Goal: Task Accomplishment & Management: Use online tool/utility

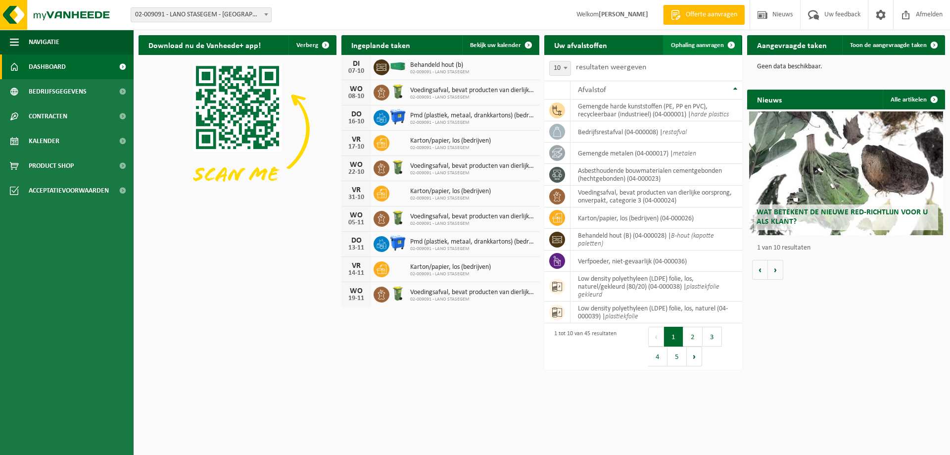
click at [690, 45] on span "Ophaling aanvragen" at bounding box center [697, 45] width 53 height 6
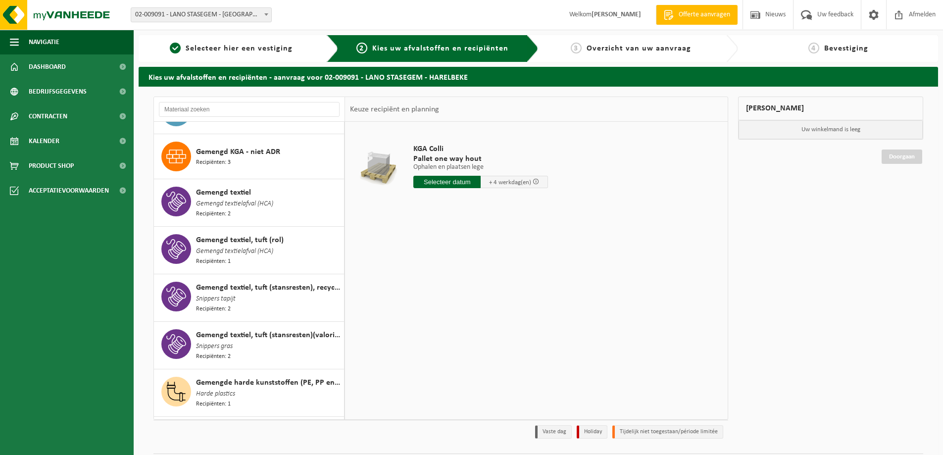
scroll to position [495, 0]
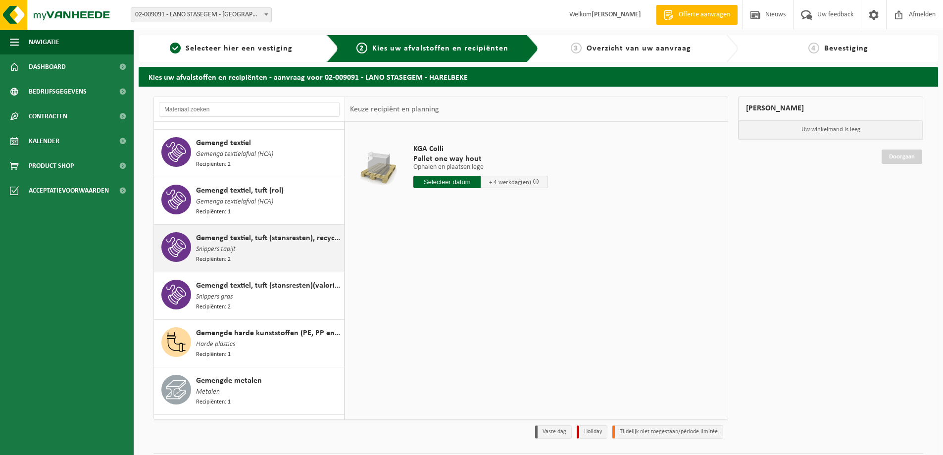
click at [213, 244] on span "Snippers tapijt" at bounding box center [216, 249] width 40 height 11
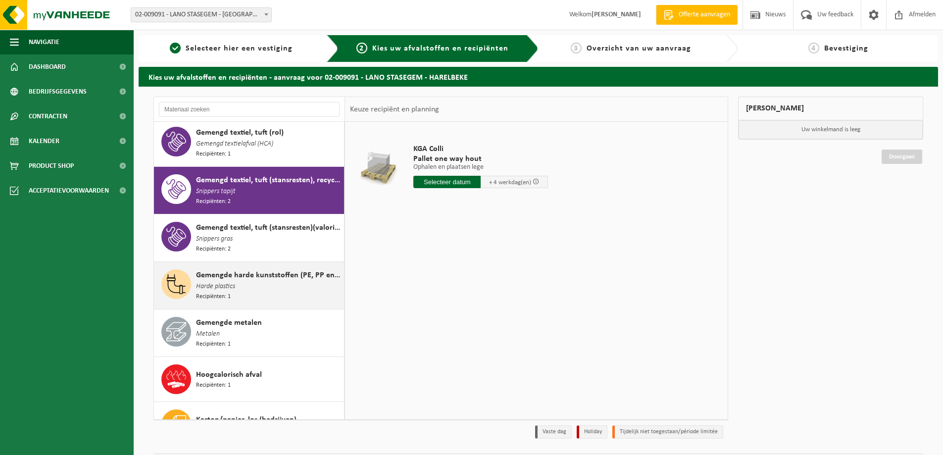
scroll to position [590, 0]
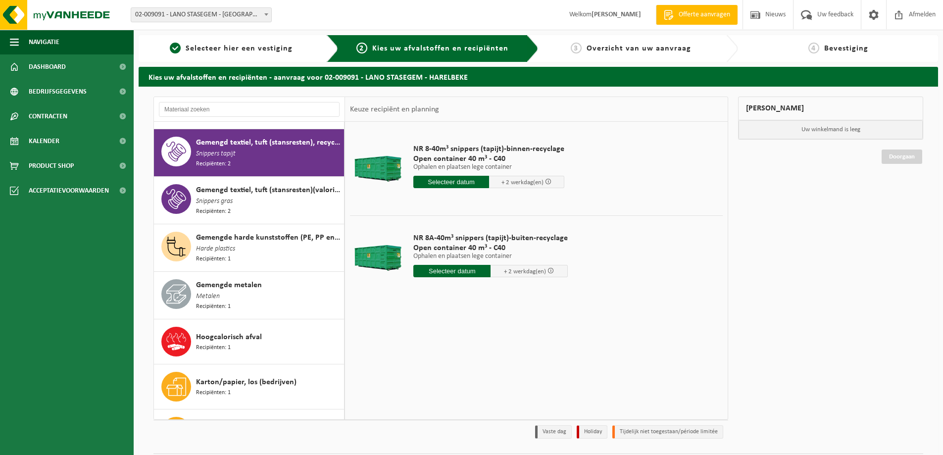
click at [447, 182] on input "text" at bounding box center [451, 182] width 76 height 12
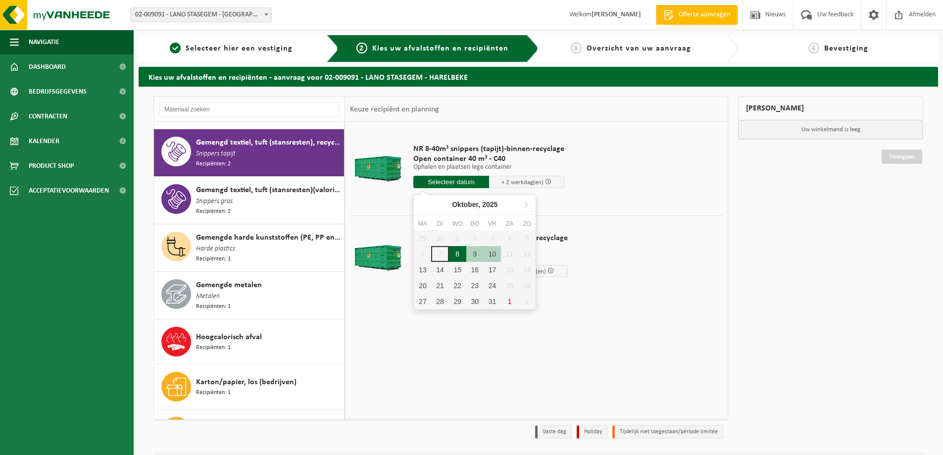
click at [456, 253] on div "8" at bounding box center [457, 254] width 17 height 16
type input "Van 2025-10-08"
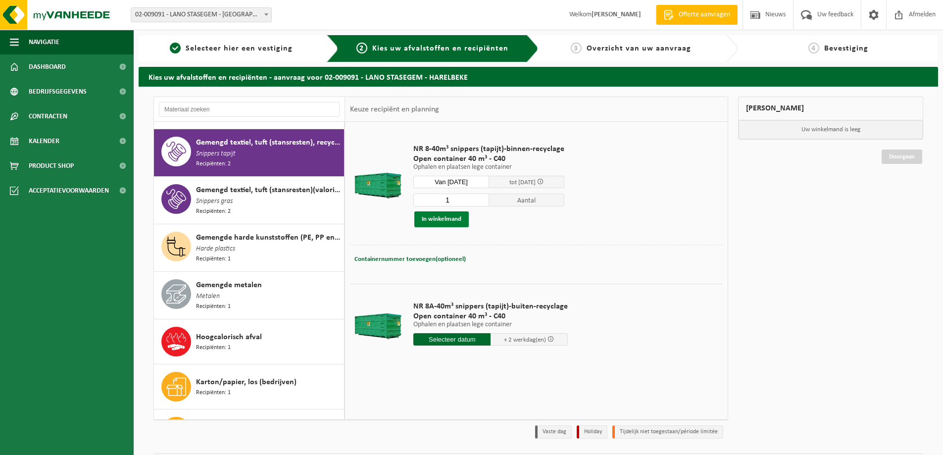
click at [454, 218] on button "In winkelmand" at bounding box center [441, 219] width 54 height 16
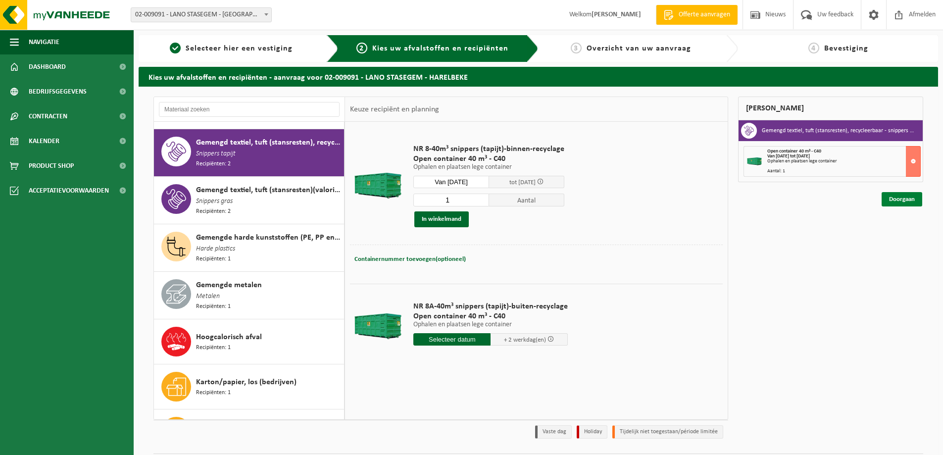
click at [894, 193] on link "Doorgaan" at bounding box center [901, 199] width 41 height 14
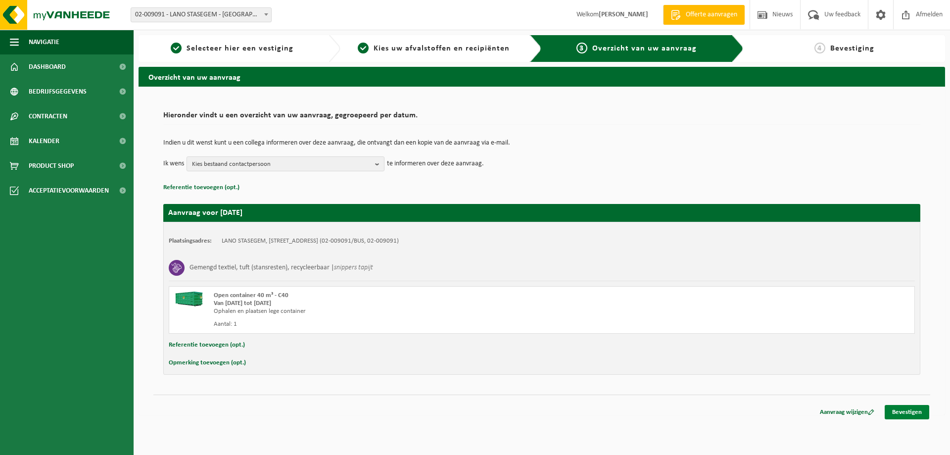
click at [905, 412] on link "Bevestigen" at bounding box center [907, 412] width 45 height 14
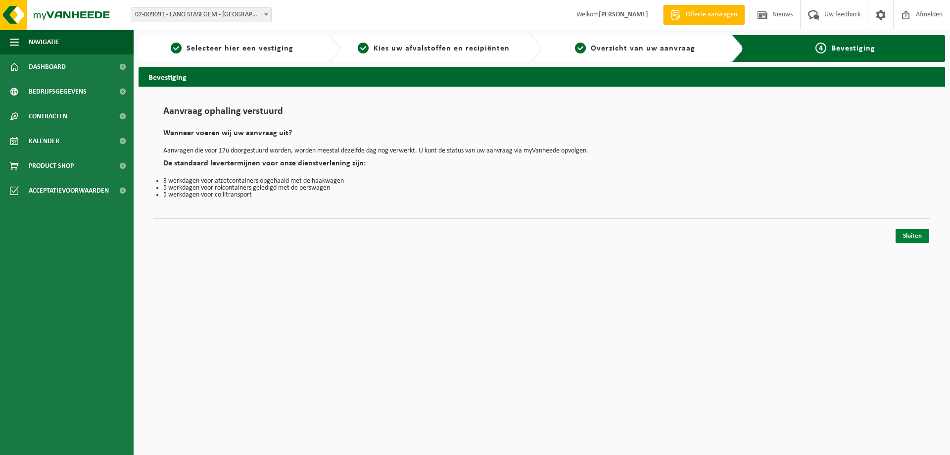
click at [912, 240] on link "Sluiten" at bounding box center [913, 236] width 34 height 14
